Goal: Navigation & Orientation: Find specific page/section

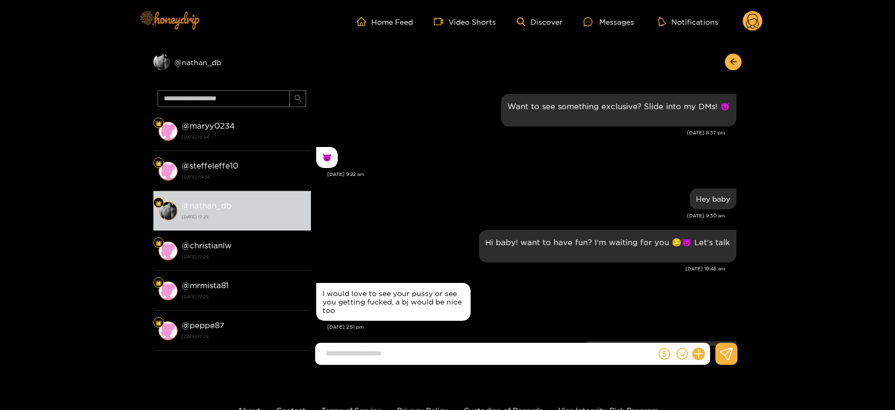
scroll to position [1178, 0]
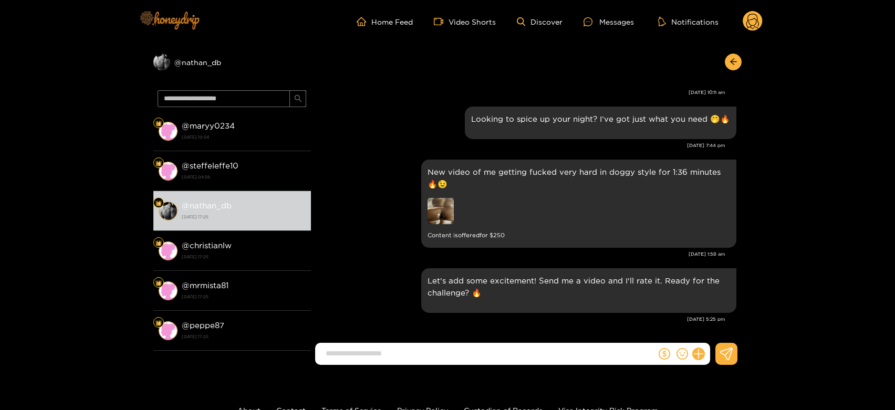
click at [183, 13] on img at bounding box center [169, 20] width 74 height 44
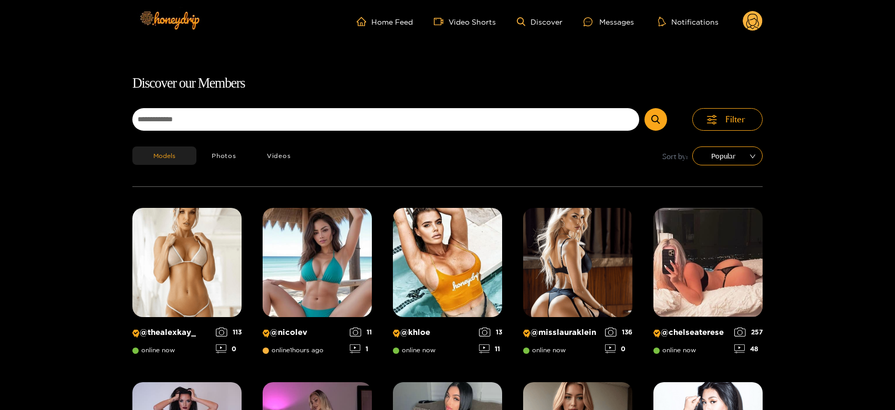
click at [176, 133] on form at bounding box center [412, 122] width 560 height 28
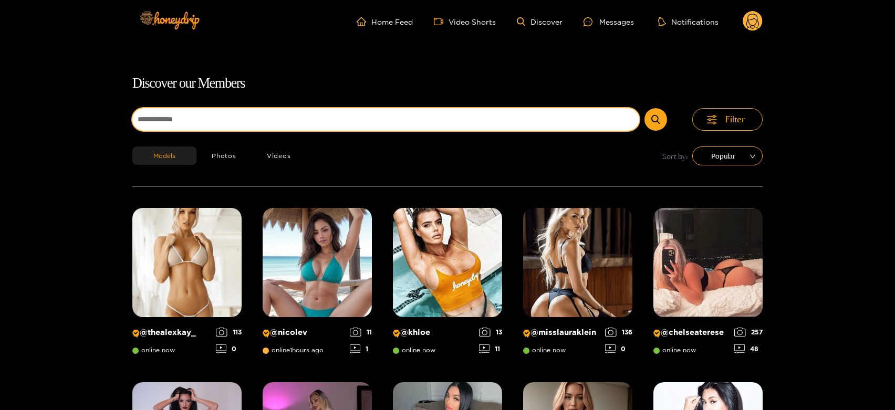
click at [176, 123] on input at bounding box center [385, 119] width 507 height 23
paste input "**********"
type input "**********"
click at [645, 108] on button "submit" at bounding box center [656, 119] width 23 height 23
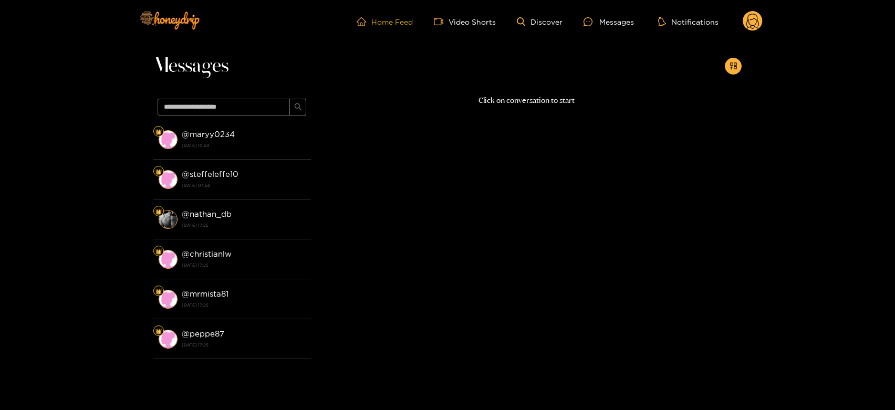
click at [377, 24] on link "Home Feed" at bounding box center [385, 21] width 56 height 9
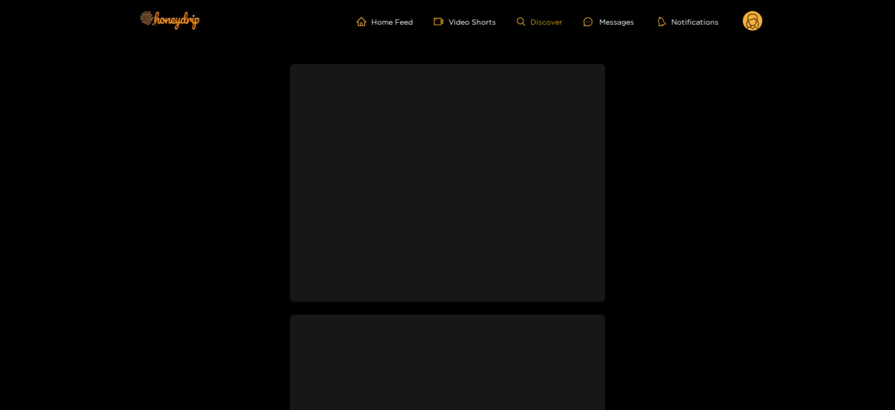
click at [547, 24] on link "Discover" at bounding box center [540, 21] width 46 height 9
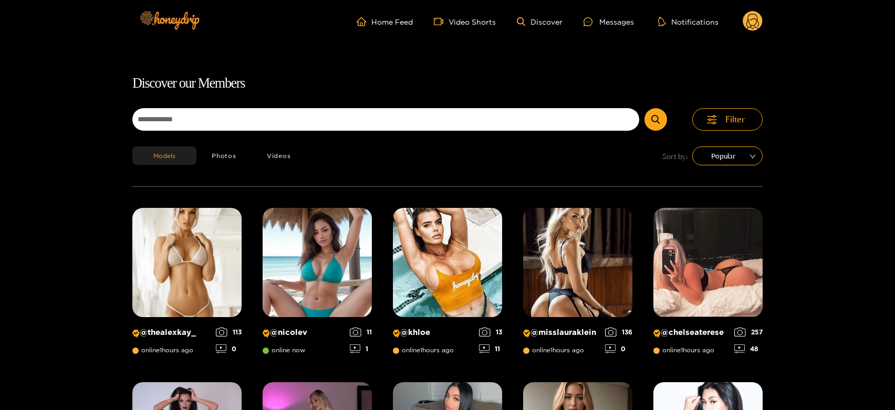
click at [303, 225] on img at bounding box center [317, 262] width 109 height 109
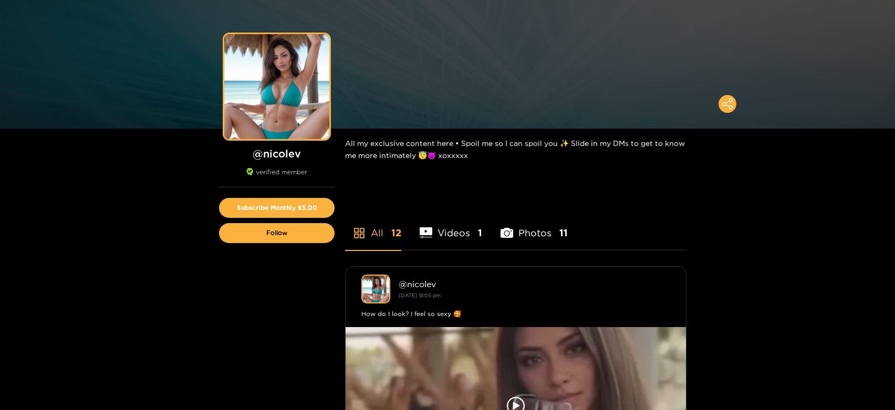
scroll to position [67, 0]
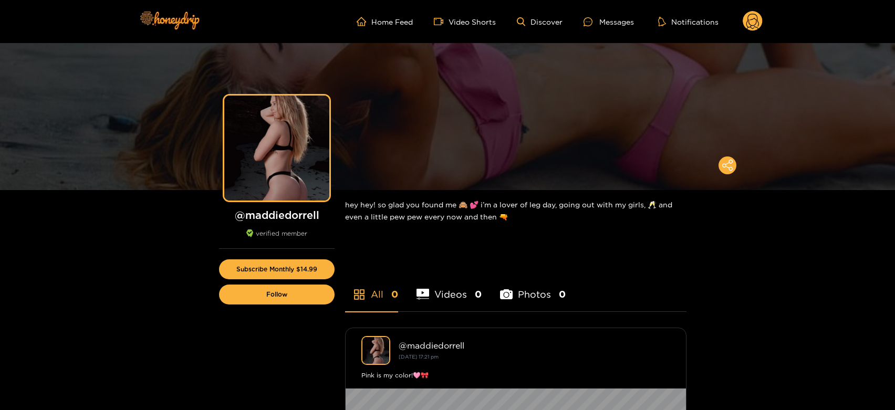
click at [748, 16] on circle at bounding box center [753, 21] width 20 height 20
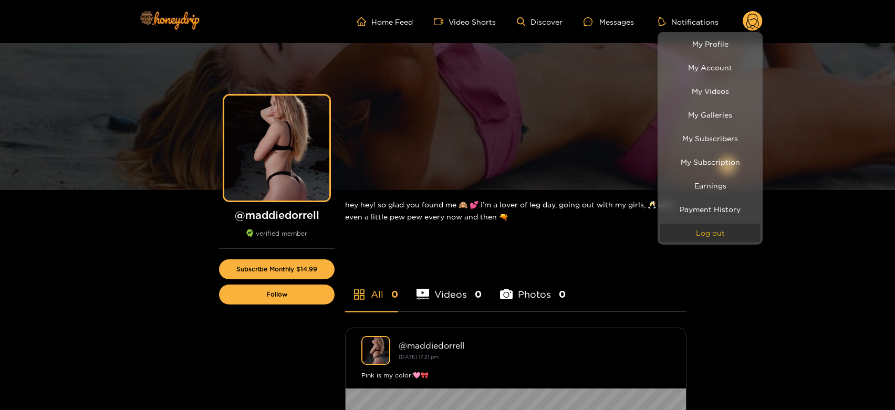
click at [700, 230] on button "Log out" at bounding box center [710, 233] width 100 height 18
